Goal: Task Accomplishment & Management: Manage account settings

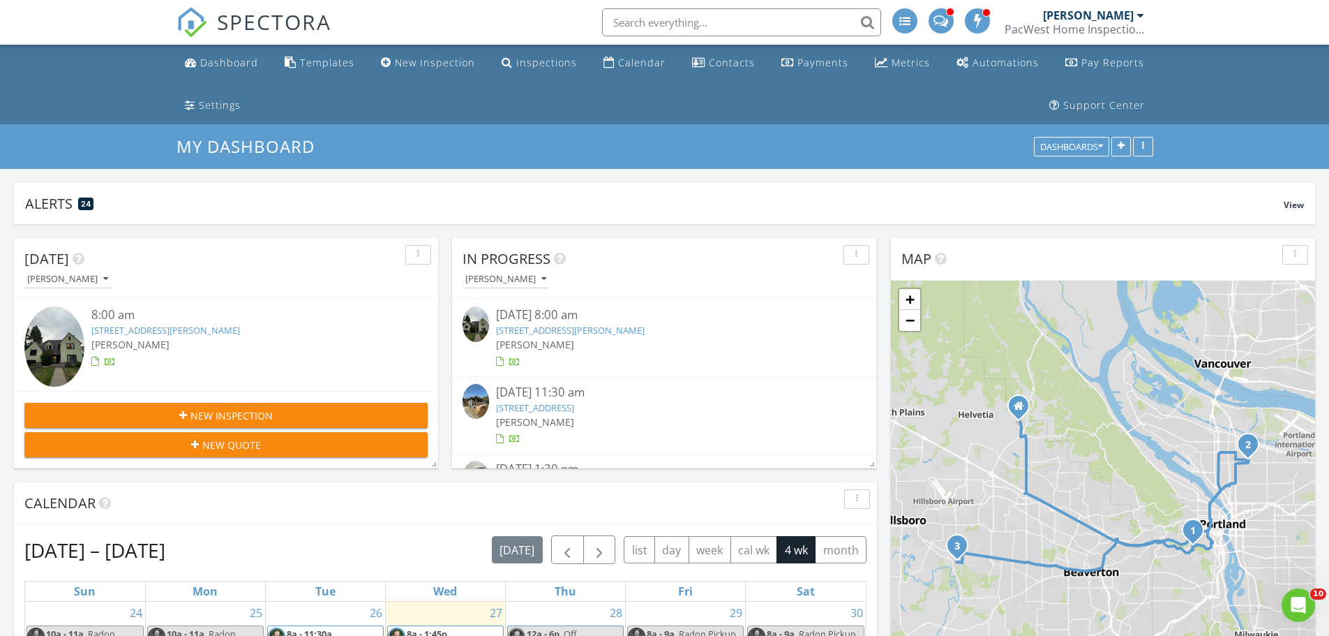
click at [555, 325] on link "2612 SW Talbot Rd, Portland, OR 97201" at bounding box center [570, 330] width 149 height 13
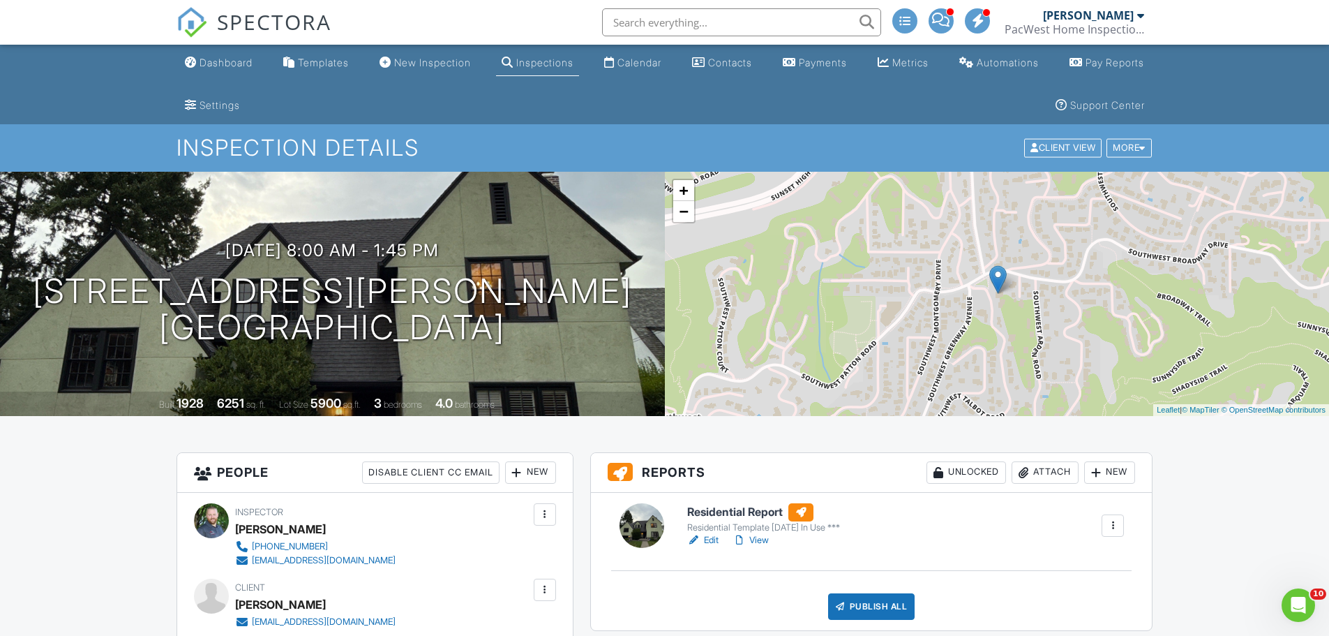
click at [709, 539] on link "Edit" at bounding box center [702, 540] width 31 height 14
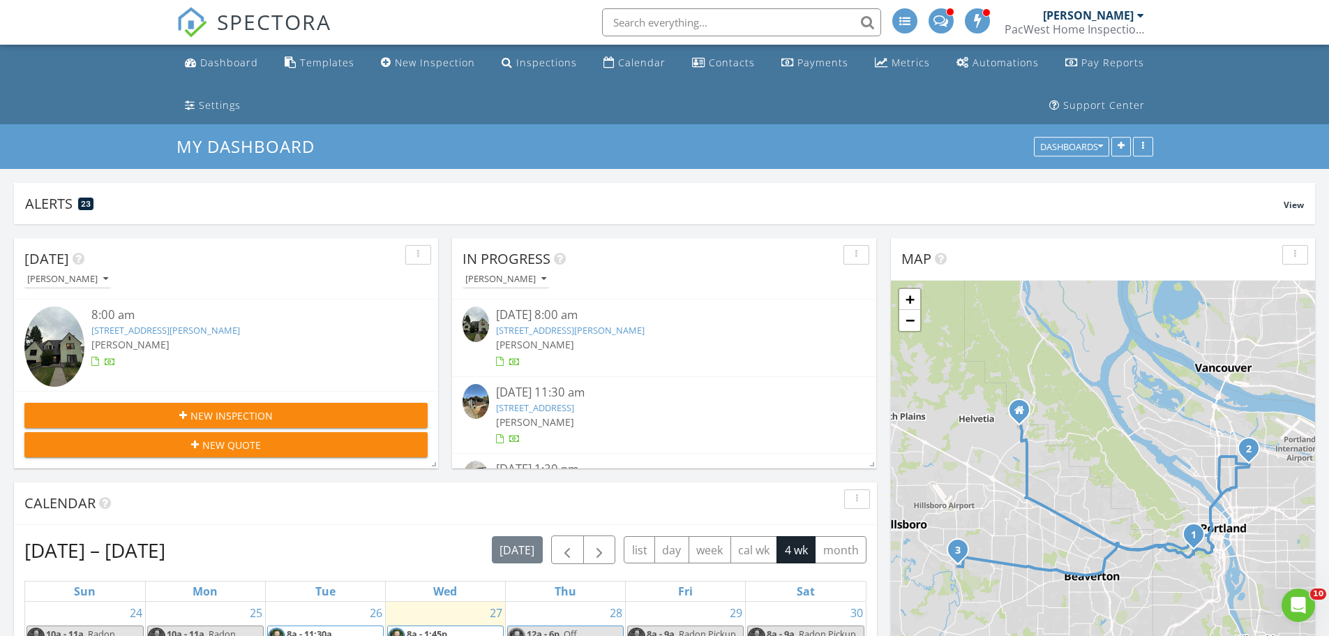
click at [574, 405] on link "[STREET_ADDRESS]" at bounding box center [535, 407] width 78 height 13
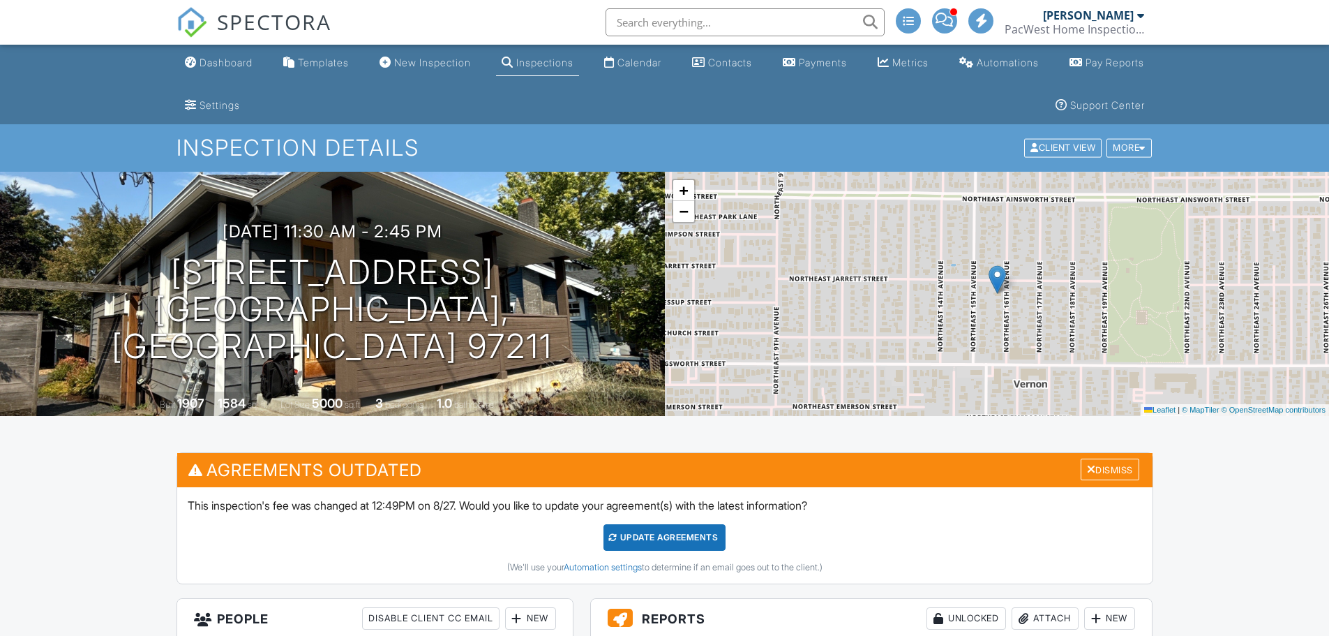
scroll to position [558, 0]
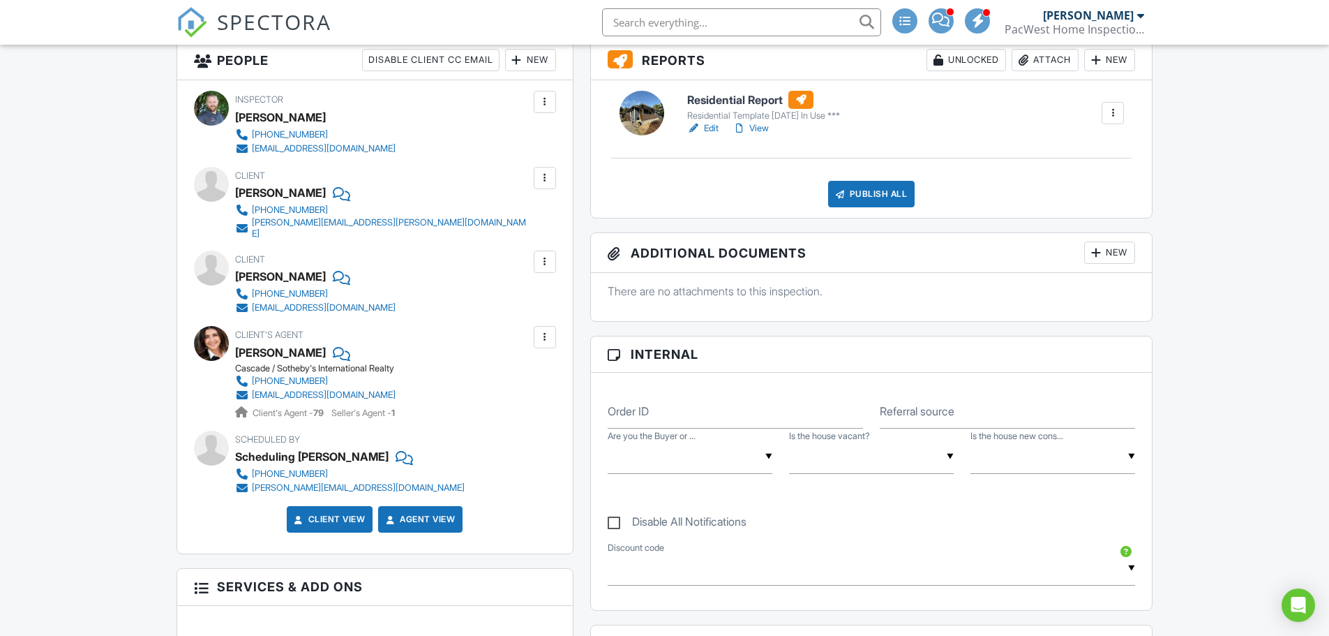
click at [710, 127] on link "Edit" at bounding box center [702, 128] width 31 height 14
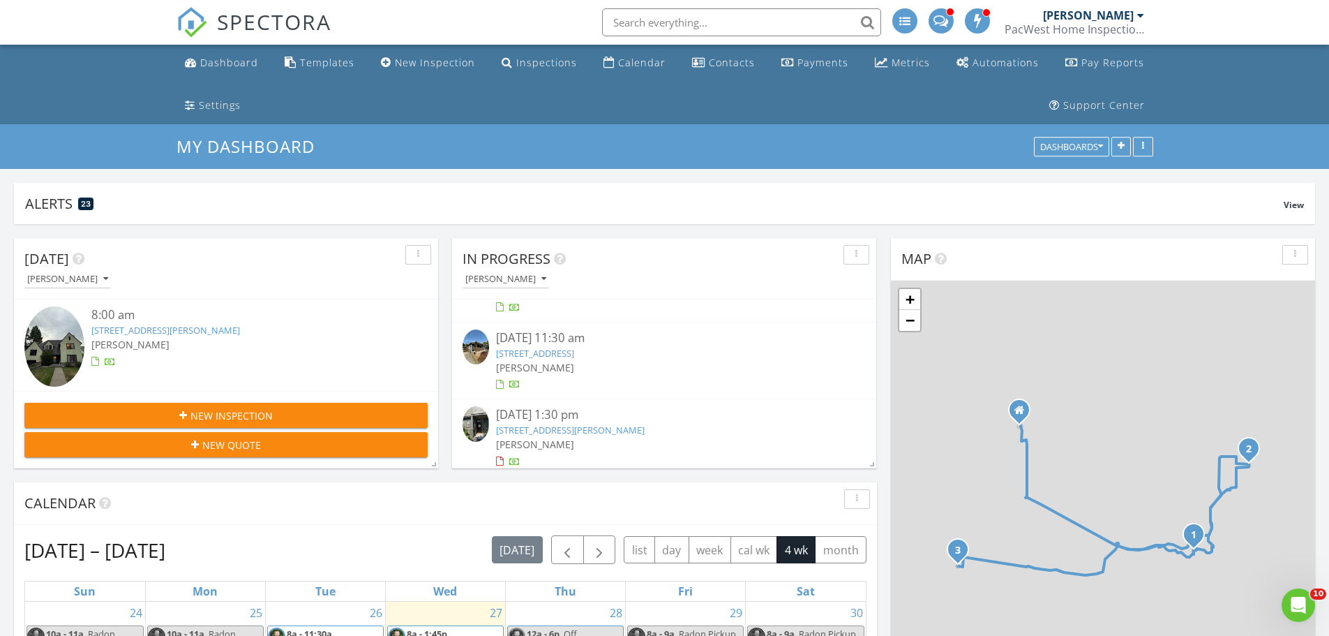
scroll to position [61, 0]
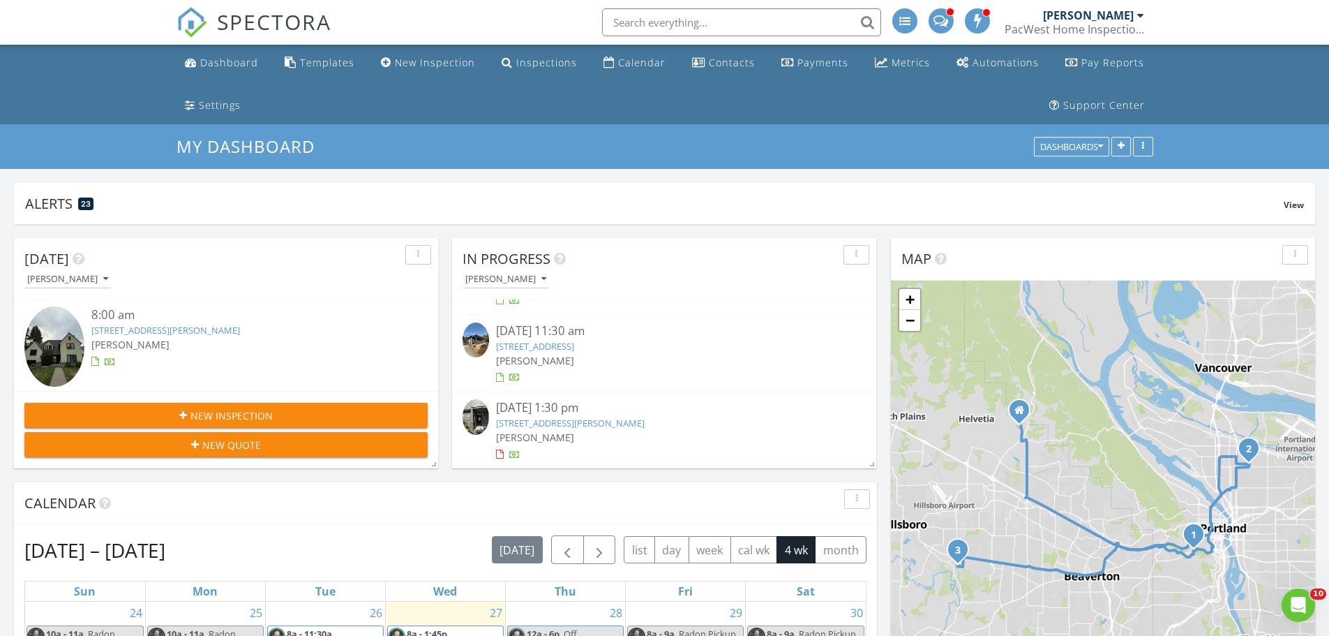
click at [547, 425] on link "4569 SE Davis Rd, Hillsboro, OR 97123" at bounding box center [570, 423] width 149 height 13
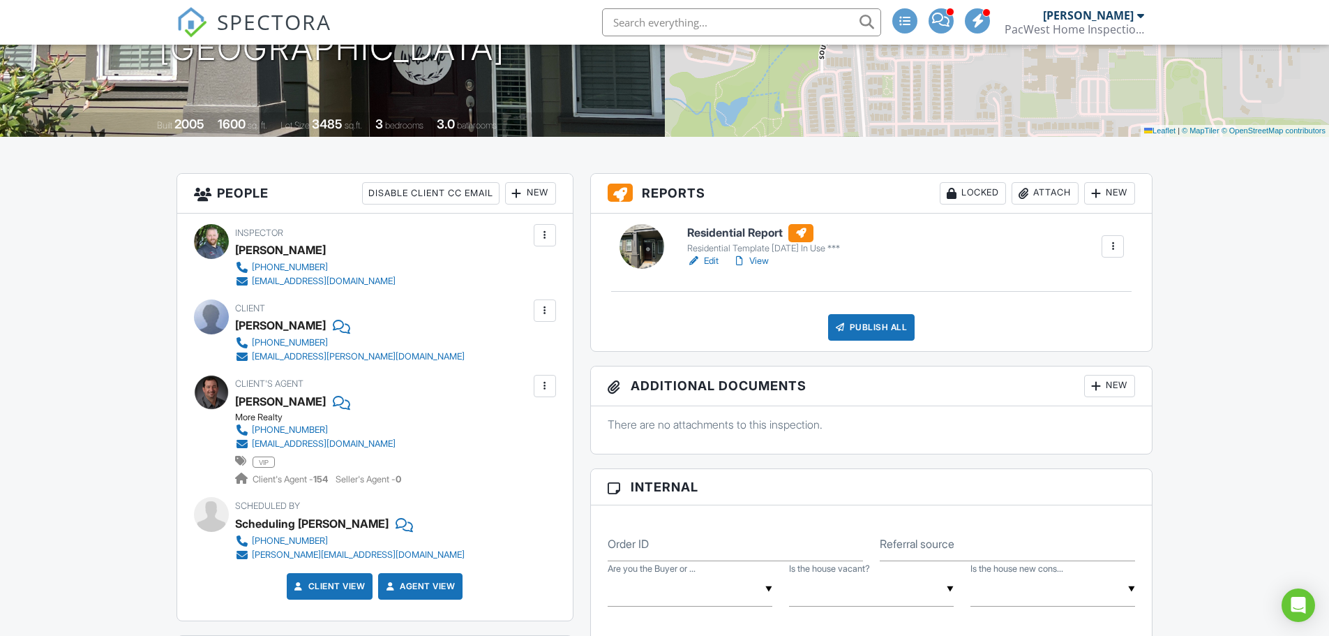
click at [706, 262] on link "Edit" at bounding box center [702, 261] width 31 height 14
